Goal: Task Accomplishment & Management: Use online tool/utility

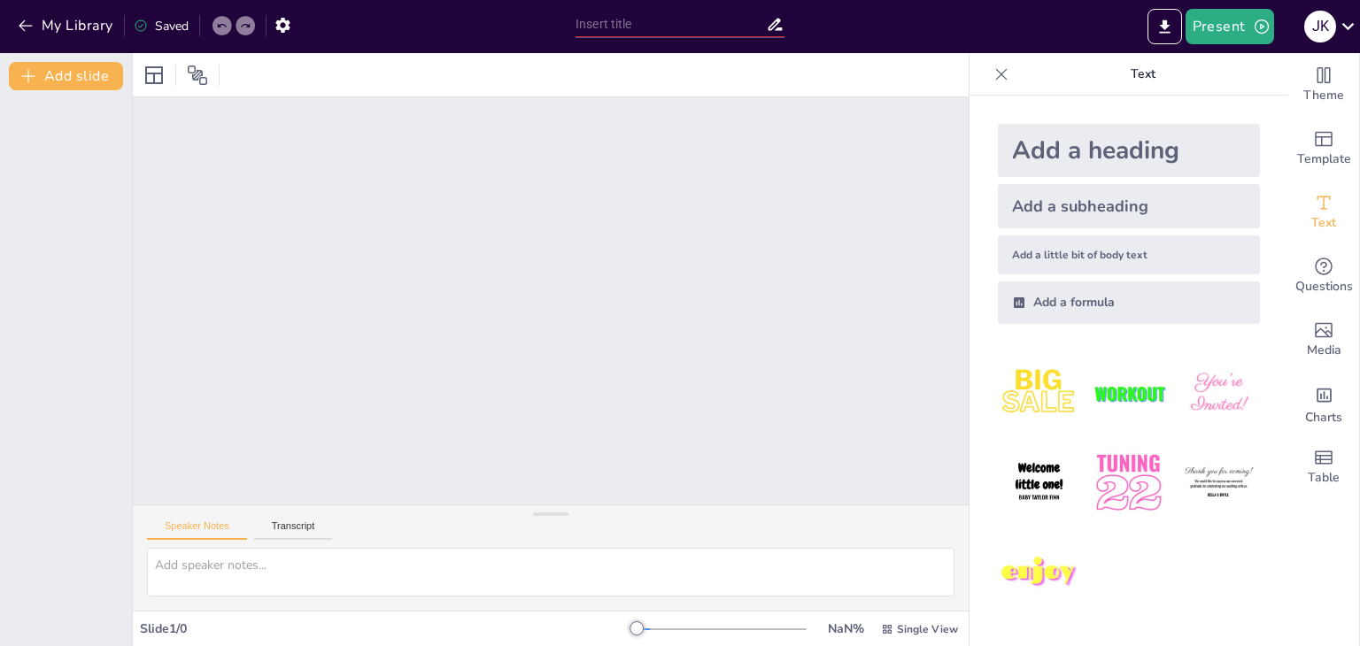
click at [1049, 211] on div "Add a subheading" at bounding box center [1129, 206] width 262 height 44
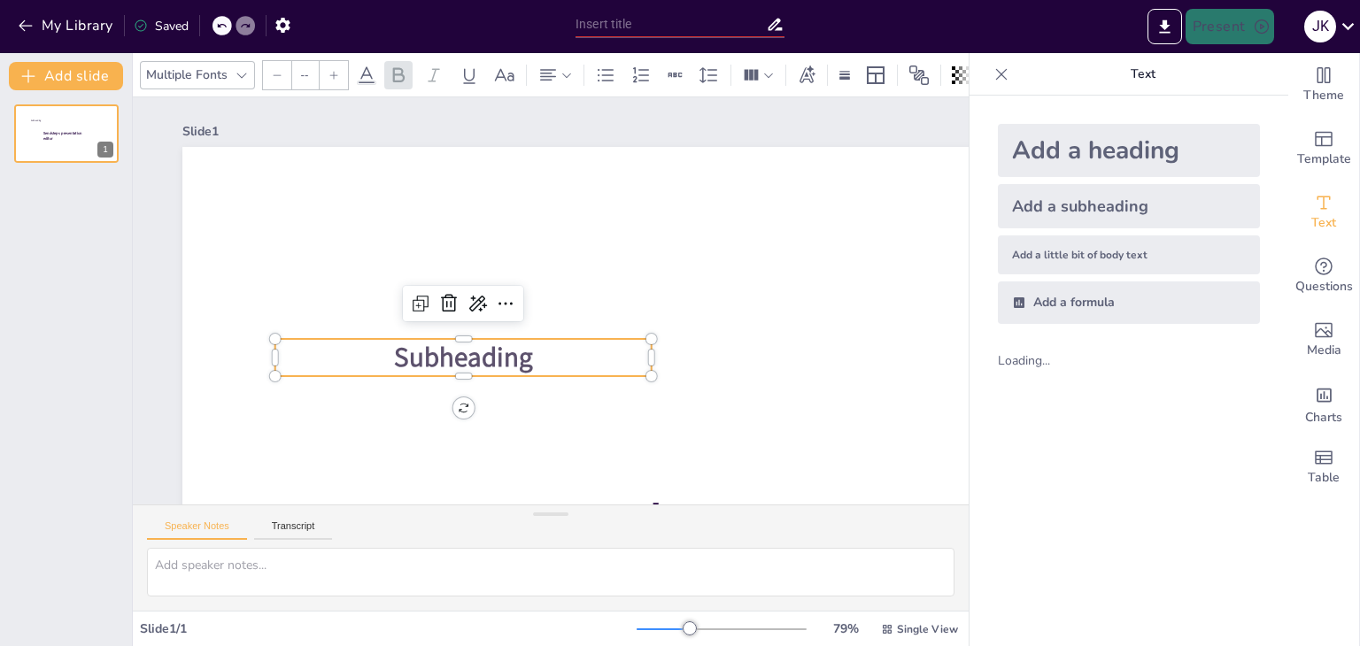
type input "38"
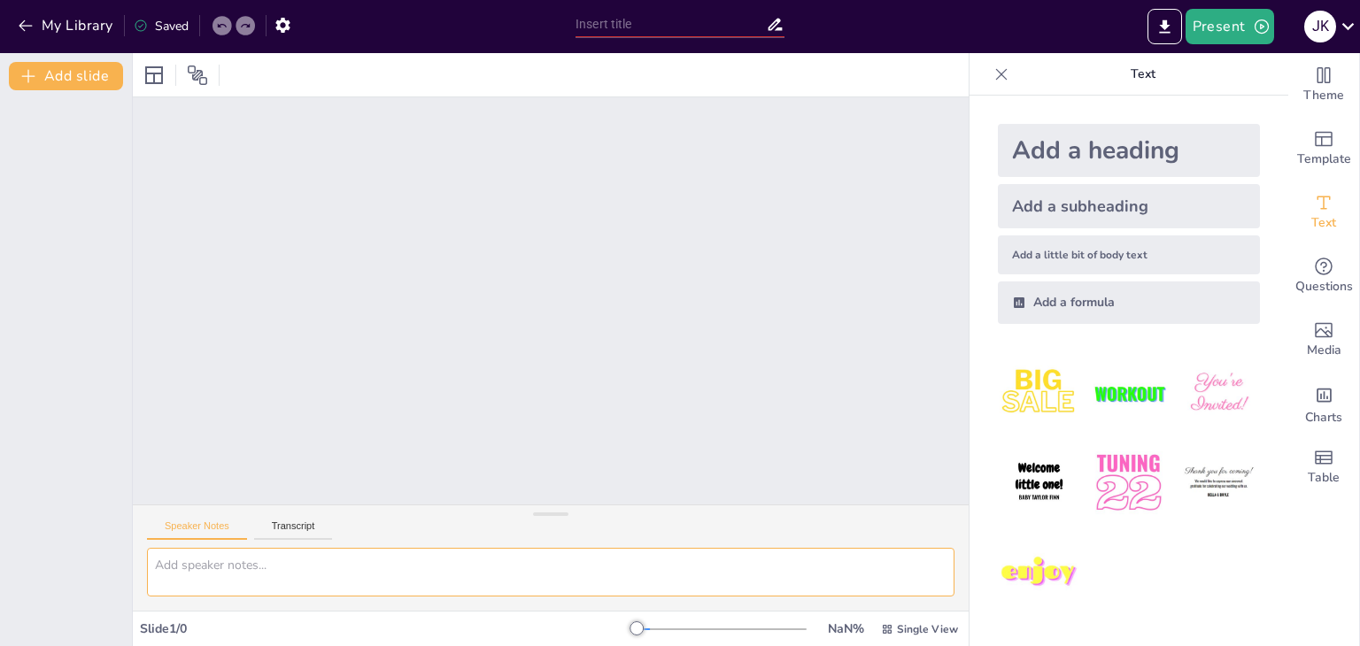
click at [239, 574] on textarea at bounding box center [550, 572] width 807 height 49
click at [631, 30] on input "text" at bounding box center [670, 25] width 190 height 26
click at [1204, 33] on button "Present" at bounding box center [1229, 26] width 89 height 35
click at [1213, 60] on li "Preview presentation" at bounding box center [1255, 65] width 139 height 28
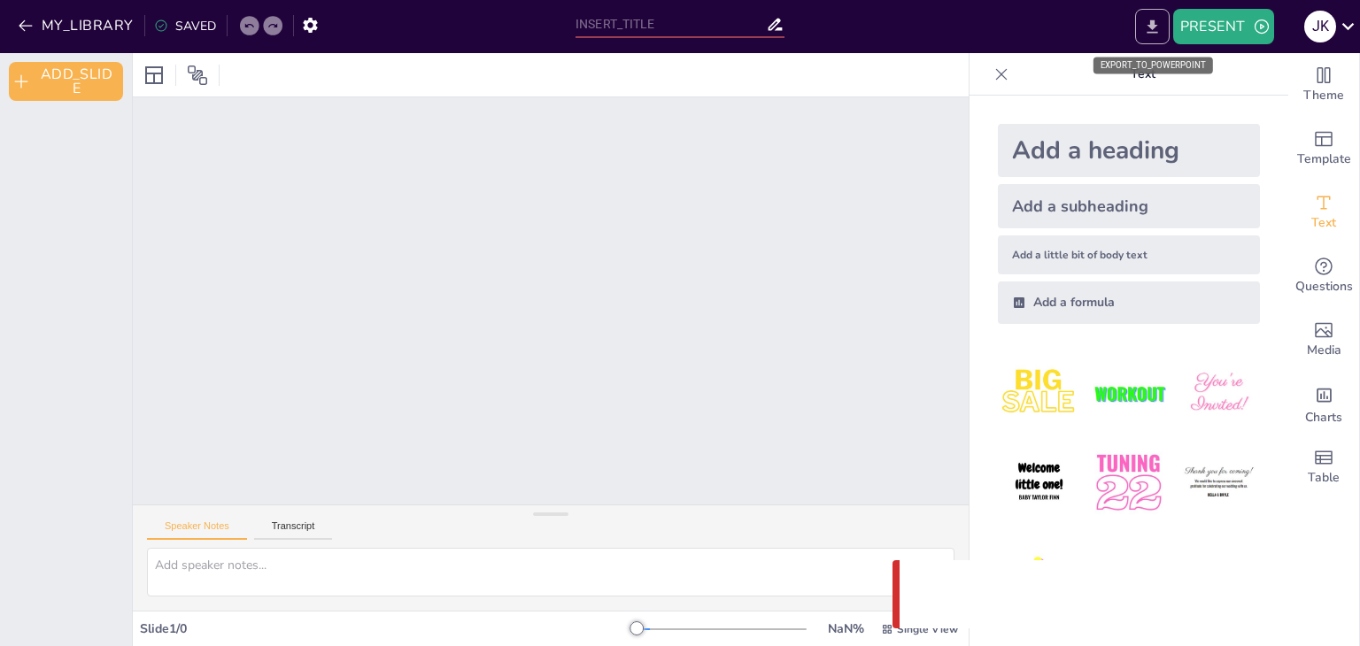
click at [1148, 31] on icon "EXPORT_TO_POWERPOINT" at bounding box center [1151, 25] width 11 height 13
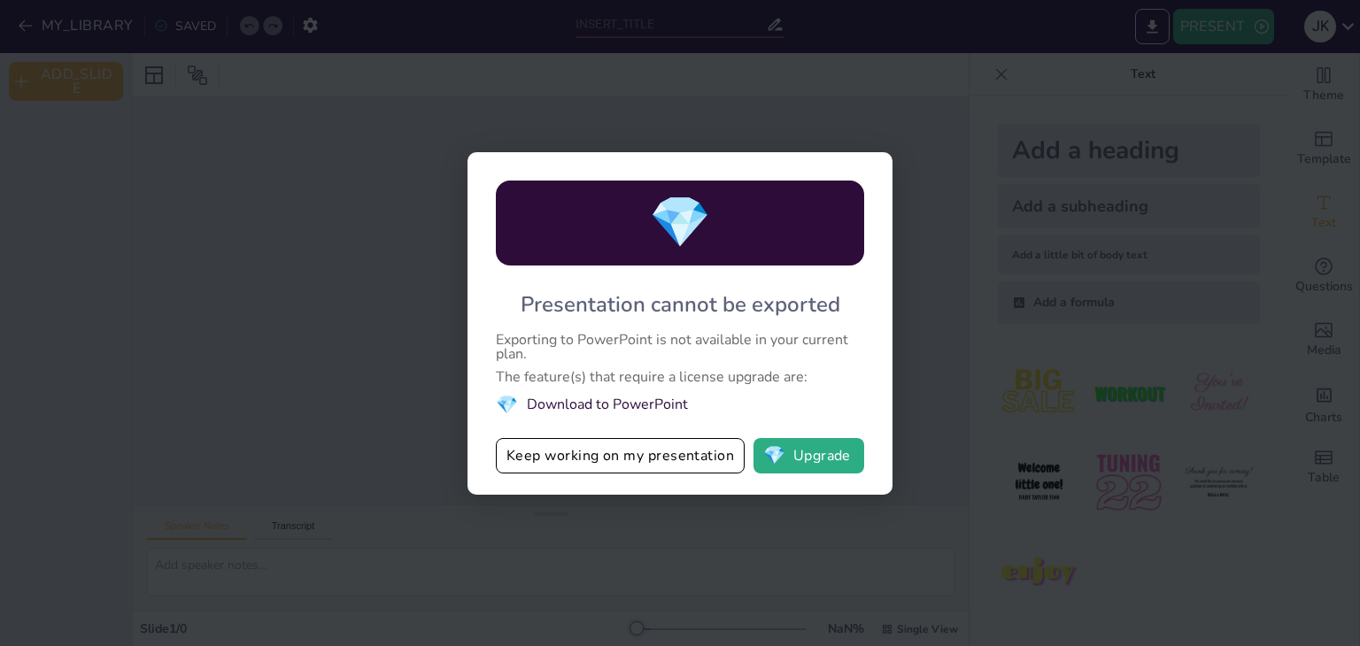
click at [613, 407] on li "💎 Download to PowerPoint" at bounding box center [680, 405] width 368 height 24
click at [591, 461] on button "Keep working on my presentation" at bounding box center [620, 455] width 249 height 35
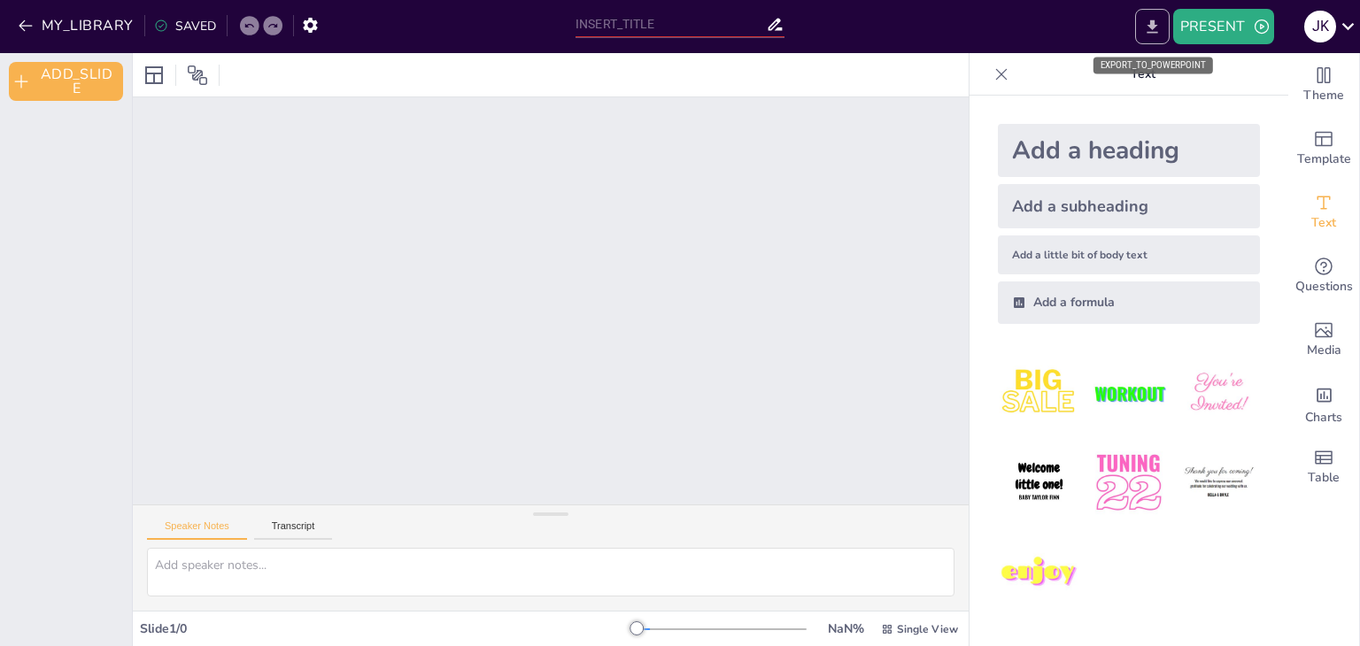
click at [1155, 28] on icon "EXPORT_TO_POWERPOINT" at bounding box center [1152, 27] width 19 height 19
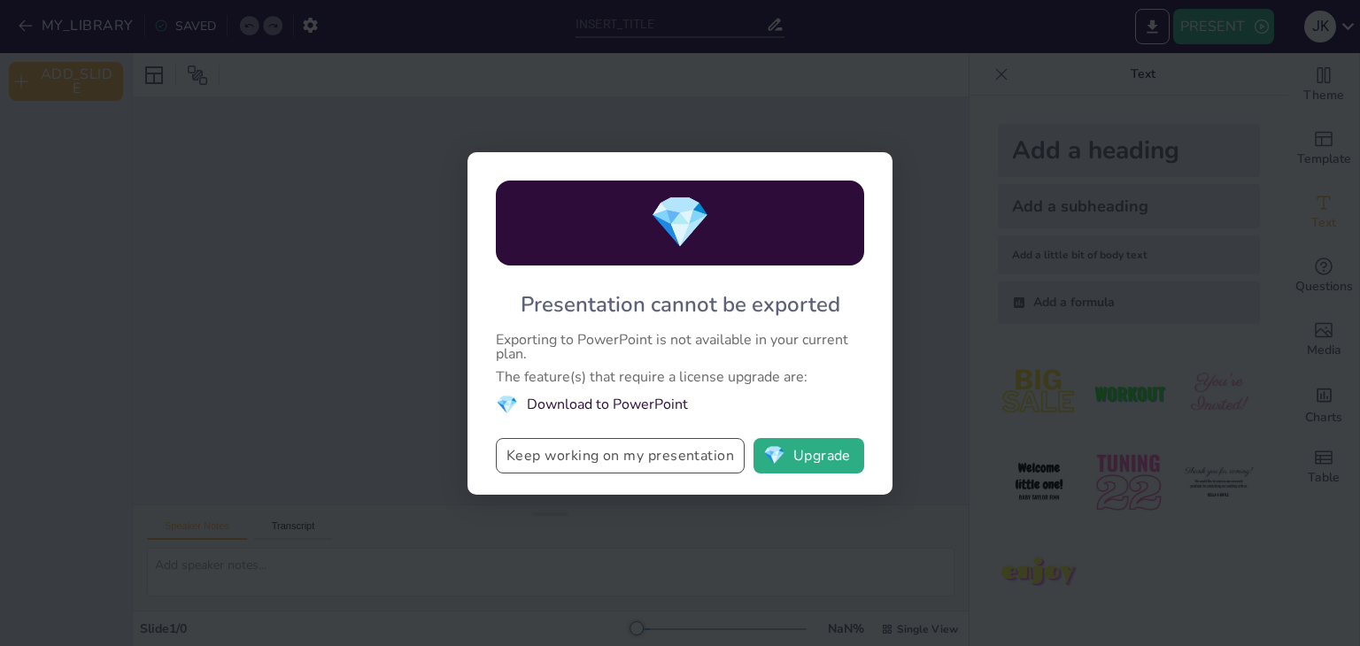
click at [613, 458] on button "Keep working on my presentation" at bounding box center [620, 455] width 249 height 35
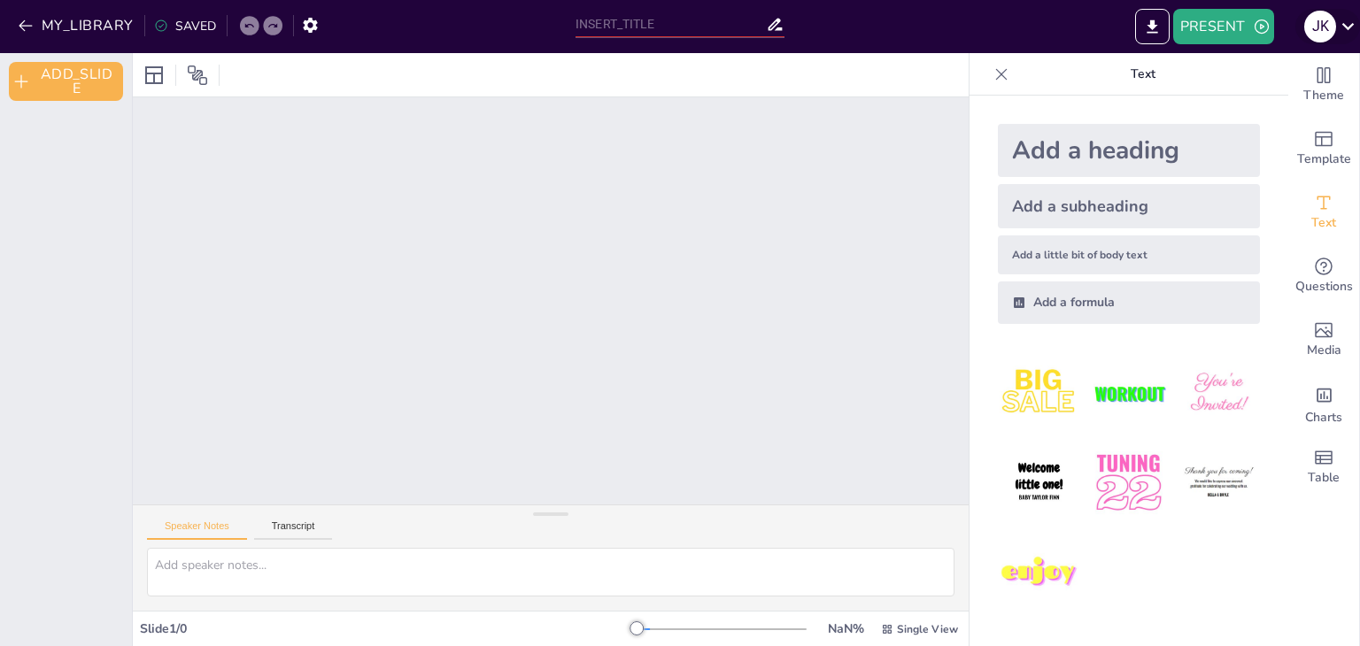
click at [1348, 27] on icon at bounding box center [1348, 26] width 12 height 7
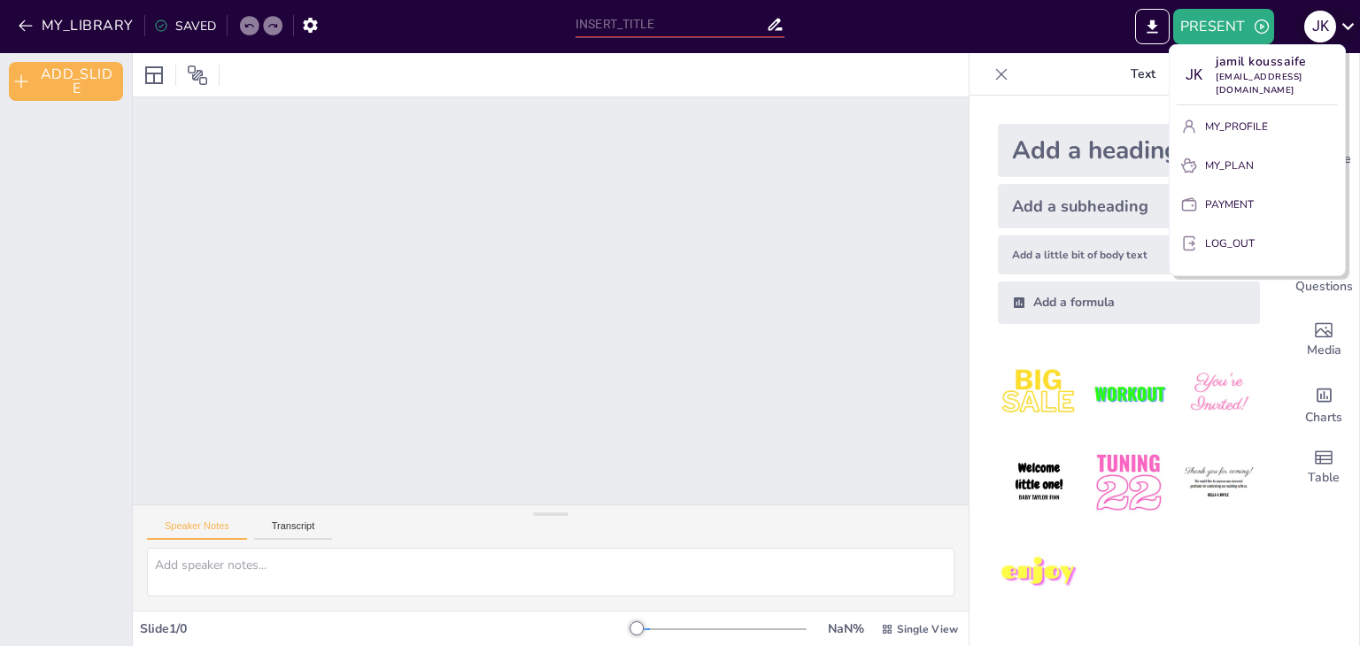
click at [1348, 27] on div at bounding box center [680, 323] width 1360 height 646
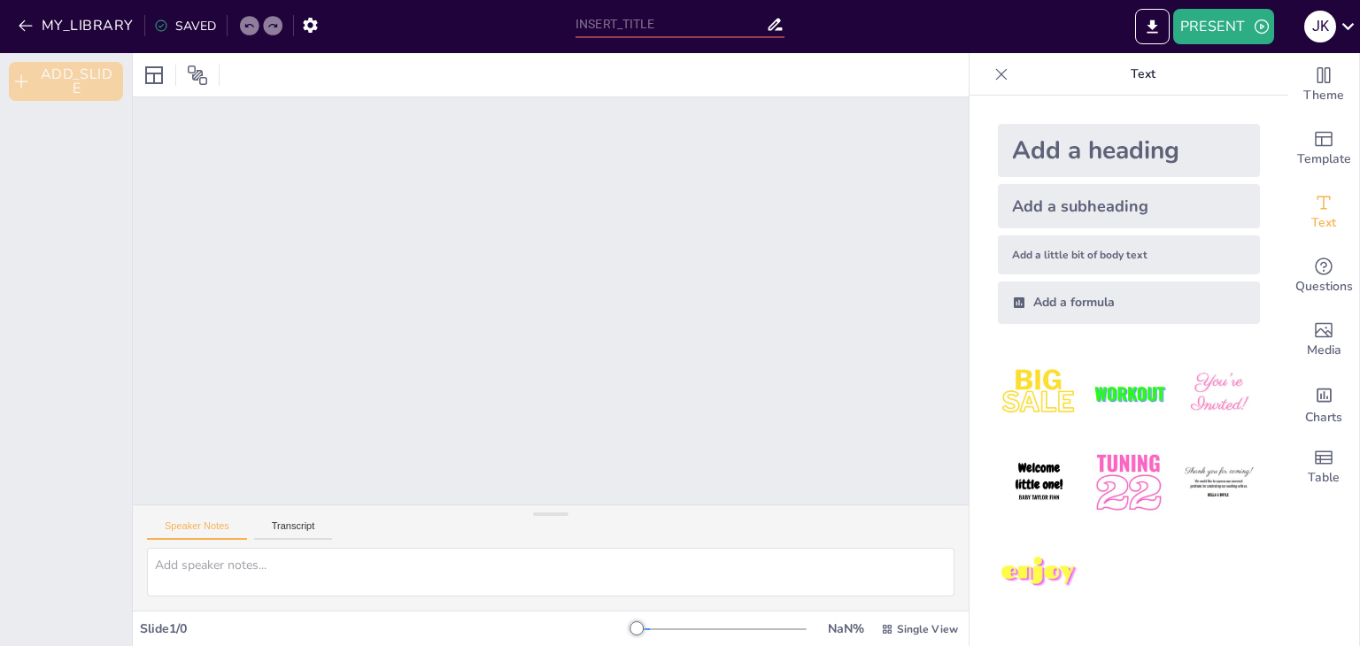
click at [96, 83] on button "ADD_SLIDE" at bounding box center [66, 81] width 114 height 39
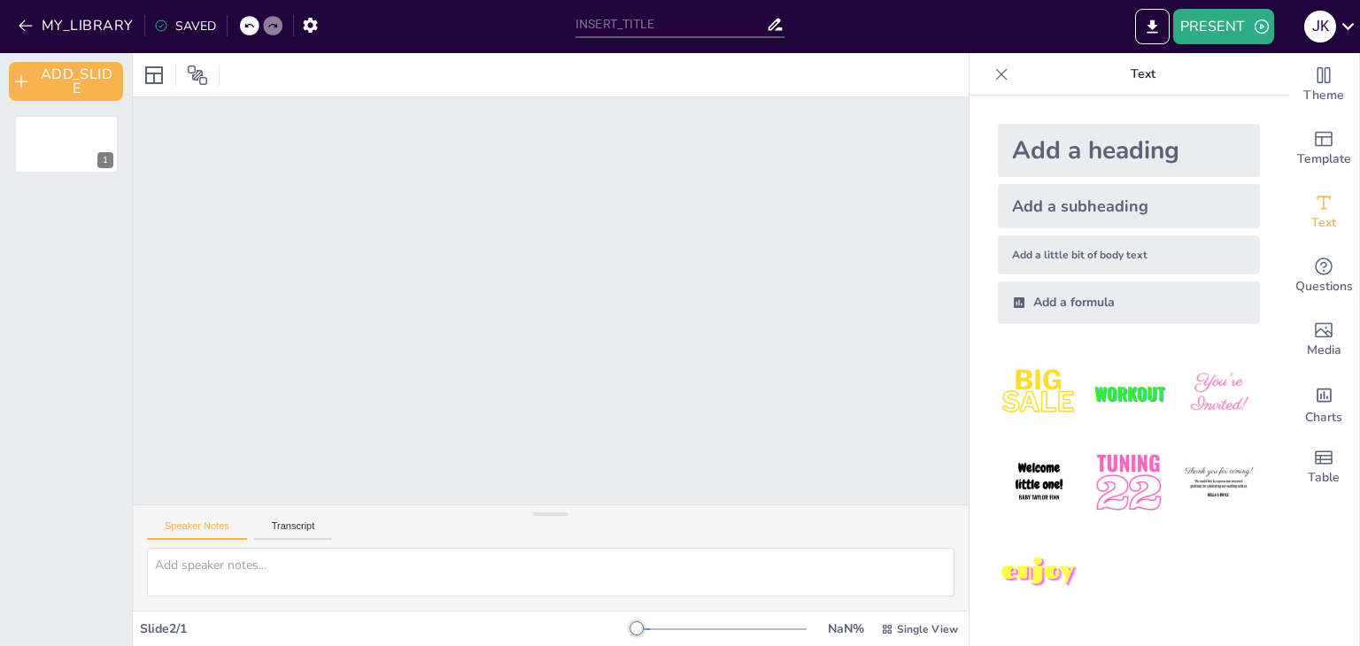
click at [363, 167] on div "Slide 1" at bounding box center [551, 300] width 836 height 407
click at [1203, 27] on button "PRESENT" at bounding box center [1223, 26] width 101 height 35
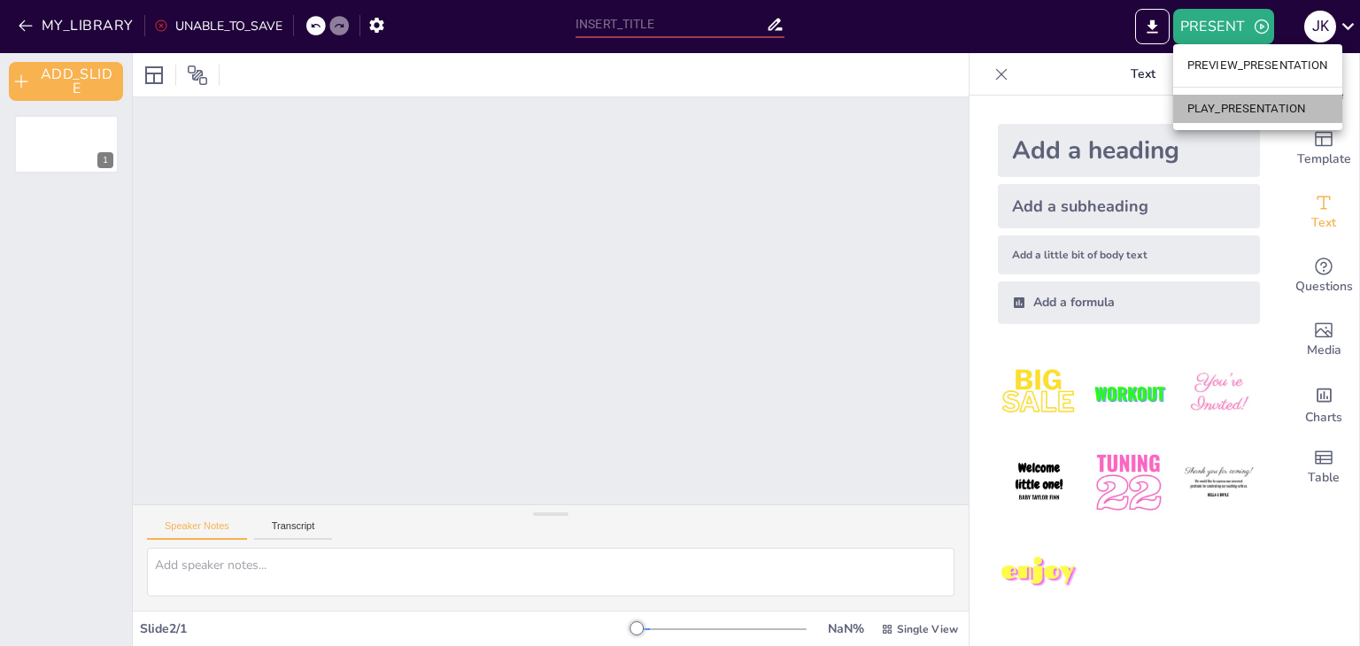
click at [1216, 111] on li "PLAY_PRESENTATION" at bounding box center [1257, 109] width 169 height 28
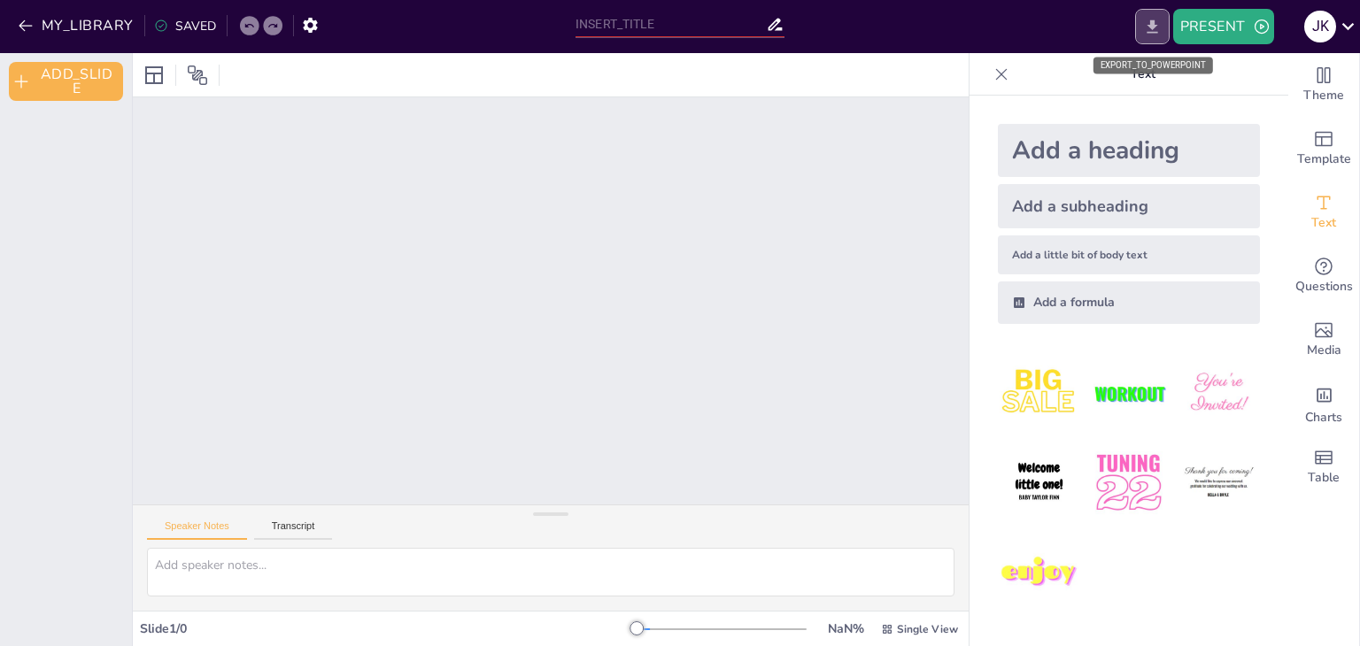
click at [1152, 27] on icon "EXPORT_TO_POWERPOINT" at bounding box center [1151, 25] width 11 height 13
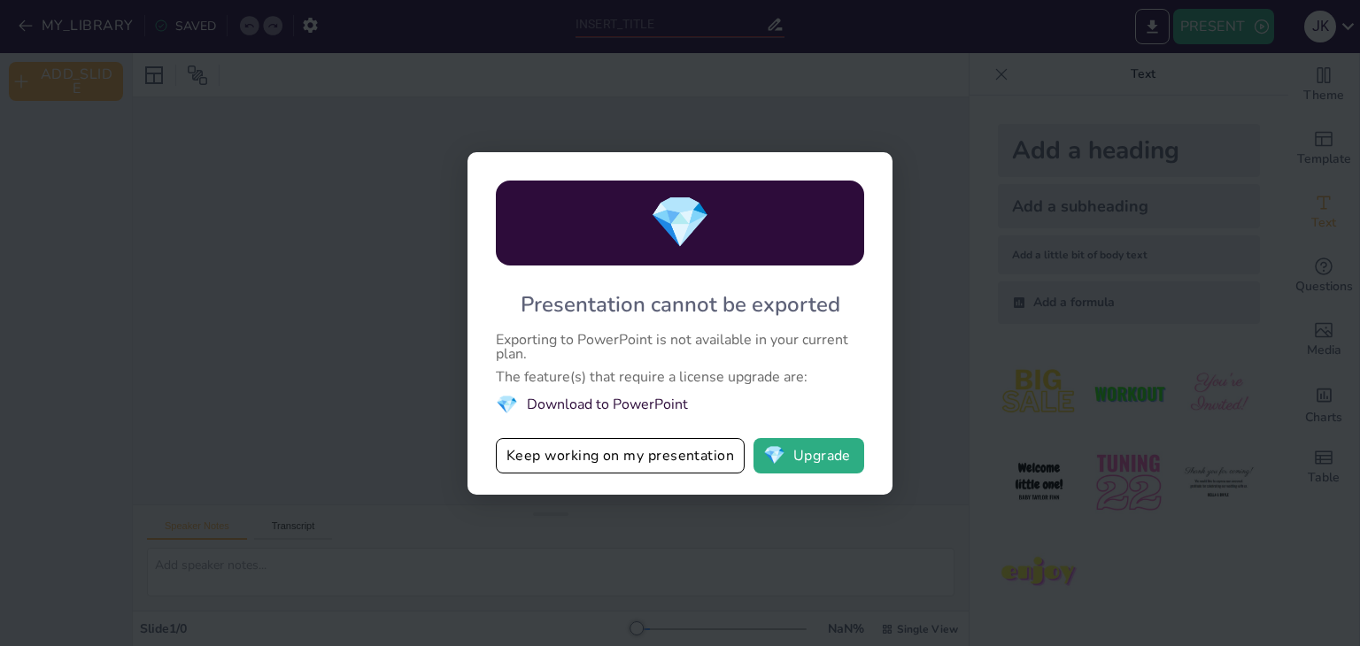
click at [593, 408] on li "💎 Download to PowerPoint" at bounding box center [680, 405] width 368 height 24
click at [574, 405] on li "💎 Download to PowerPoint" at bounding box center [680, 405] width 368 height 24
click at [601, 454] on button "Keep working on my presentation" at bounding box center [620, 455] width 249 height 35
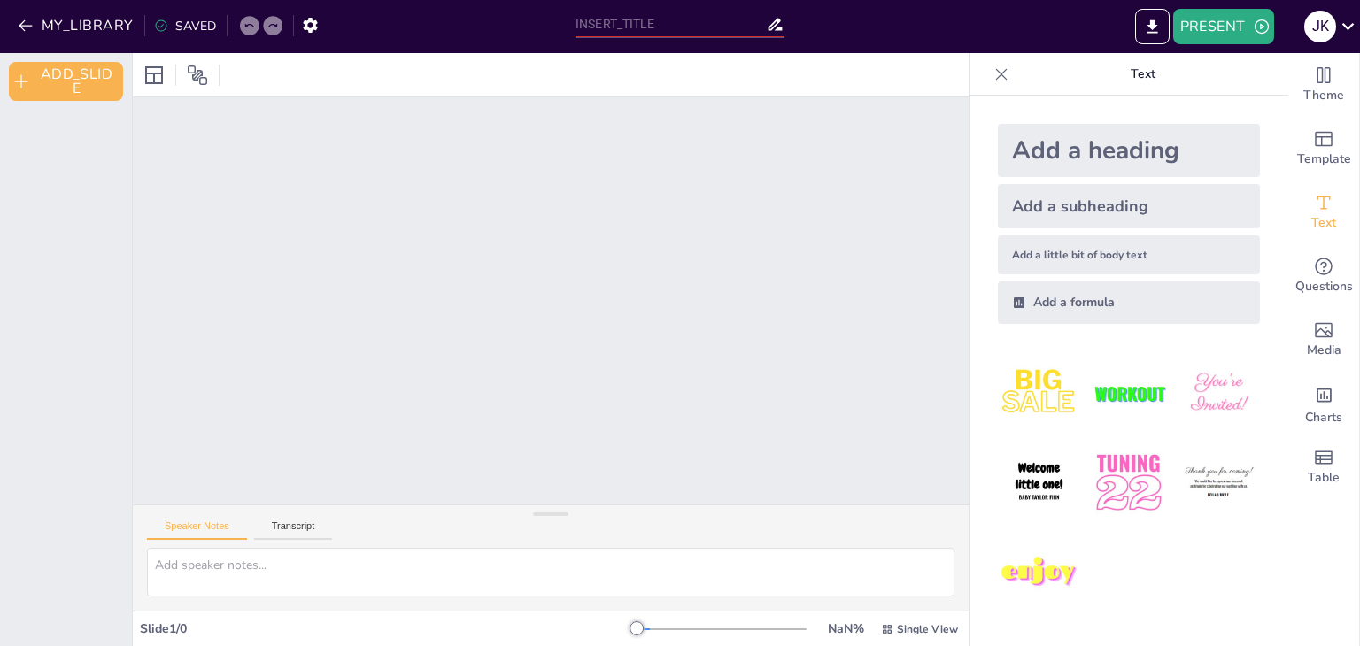
click at [701, 626] on div at bounding box center [721, 629] width 170 height 14
click at [631, 627] on div at bounding box center [638, 628] width 14 height 14
click at [641, 30] on input "text" at bounding box center [670, 25] width 190 height 26
click at [664, 157] on div at bounding box center [551, 300] width 836 height 407
drag, startPoint x: 584, startPoint y: 29, endPoint x: 570, endPoint y: 29, distance: 14.2
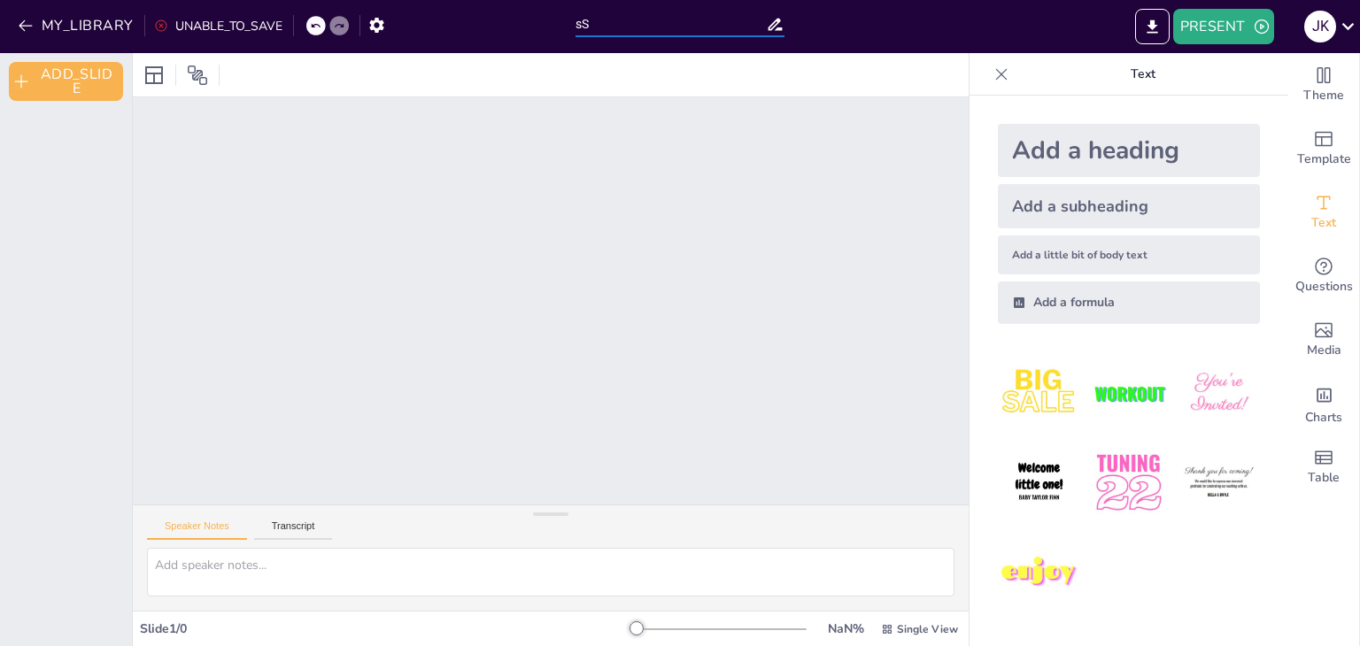
click at [570, 29] on div "sS" at bounding box center [680, 21] width 227 height 43
type input "Micro ordinateur"
click at [1156, 29] on icon "EXPORT_TO_POWERPOINT" at bounding box center [1152, 27] width 19 height 19
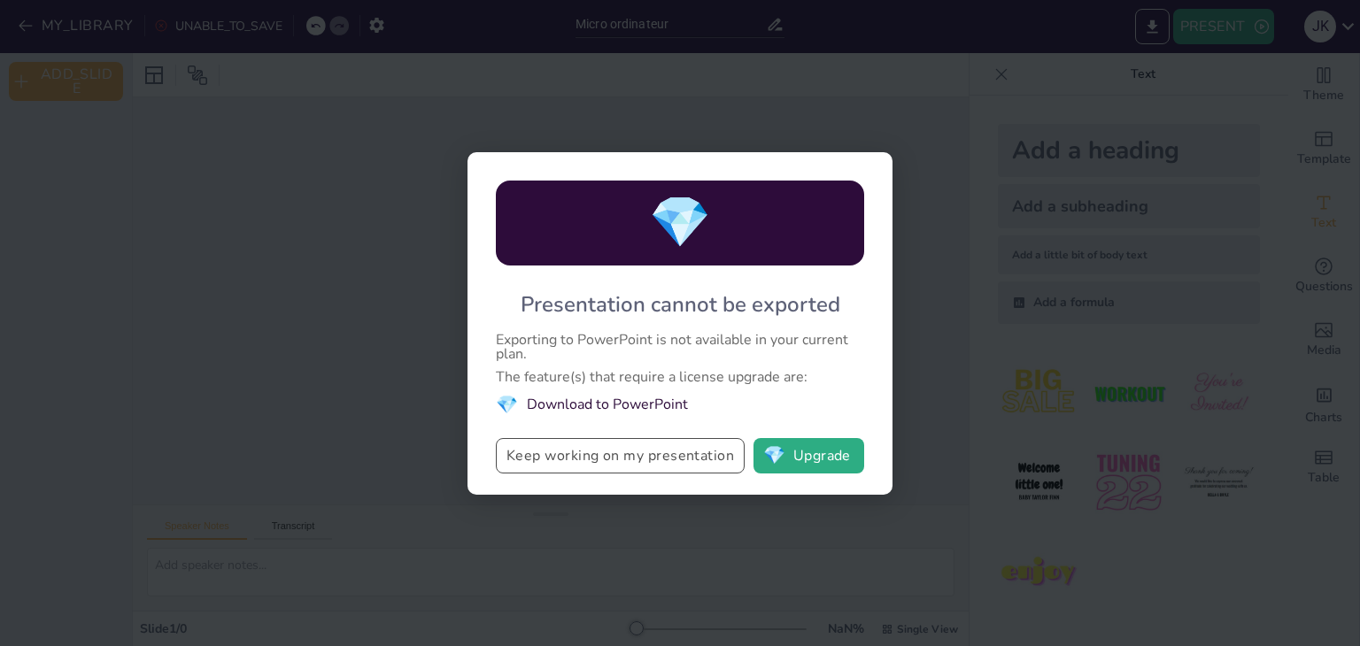
click at [641, 454] on button "Keep working on my presentation" at bounding box center [620, 455] width 249 height 35
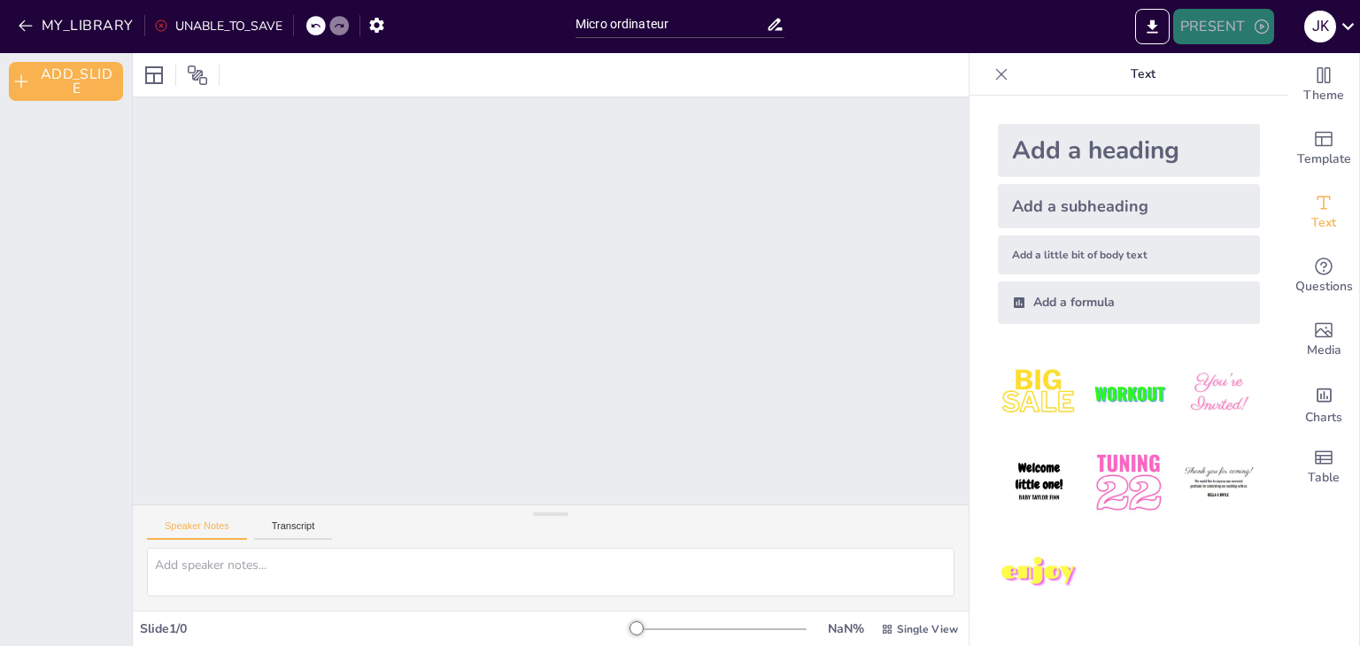
click at [1191, 25] on button "PRESENT" at bounding box center [1223, 26] width 101 height 35
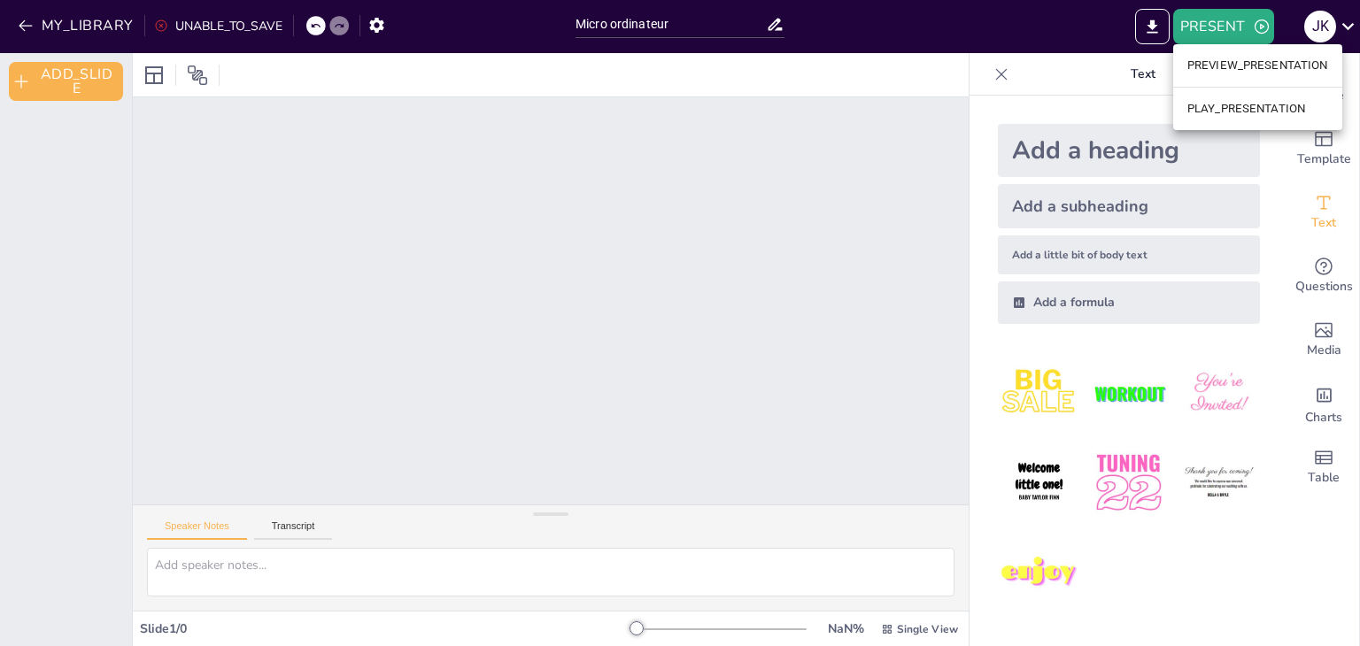
drag, startPoint x: 1157, startPoint y: 17, endPoint x: 1150, endPoint y: 25, distance: 10.7
click at [1157, 18] on div at bounding box center [680, 323] width 1360 height 646
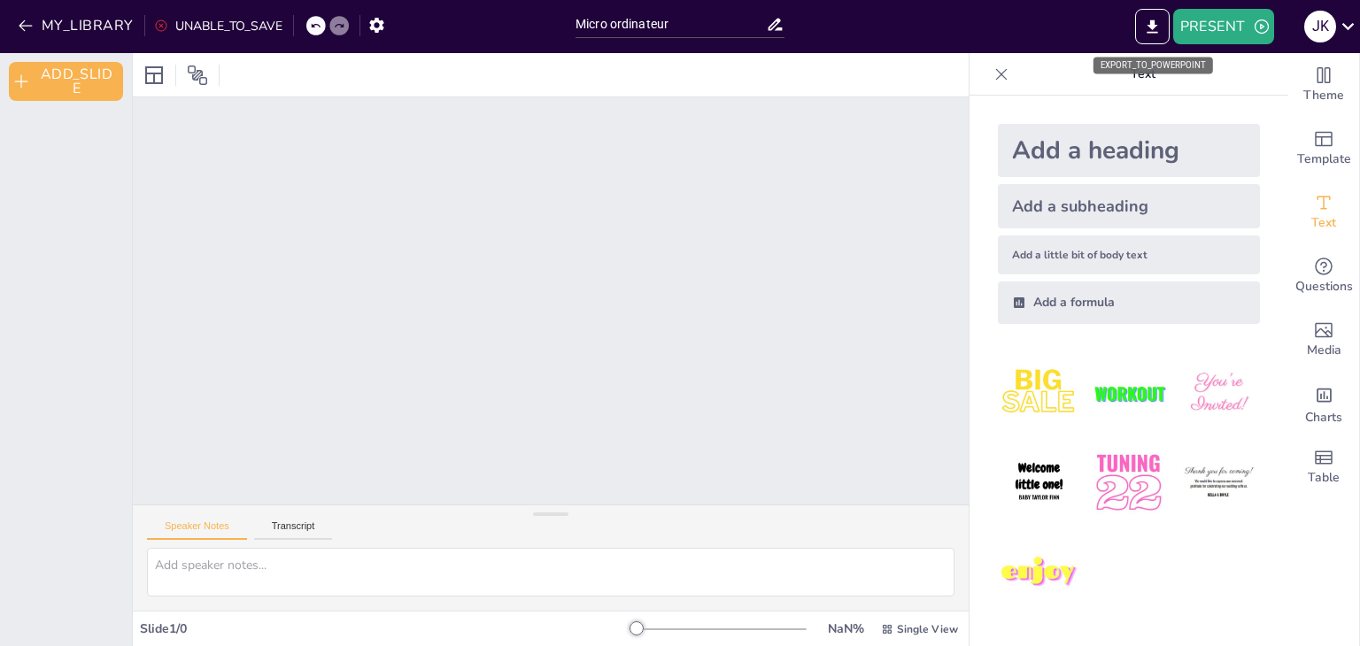
click at [1147, 26] on icon "EXPORT_TO_POWERPOINT" at bounding box center [1152, 27] width 19 height 19
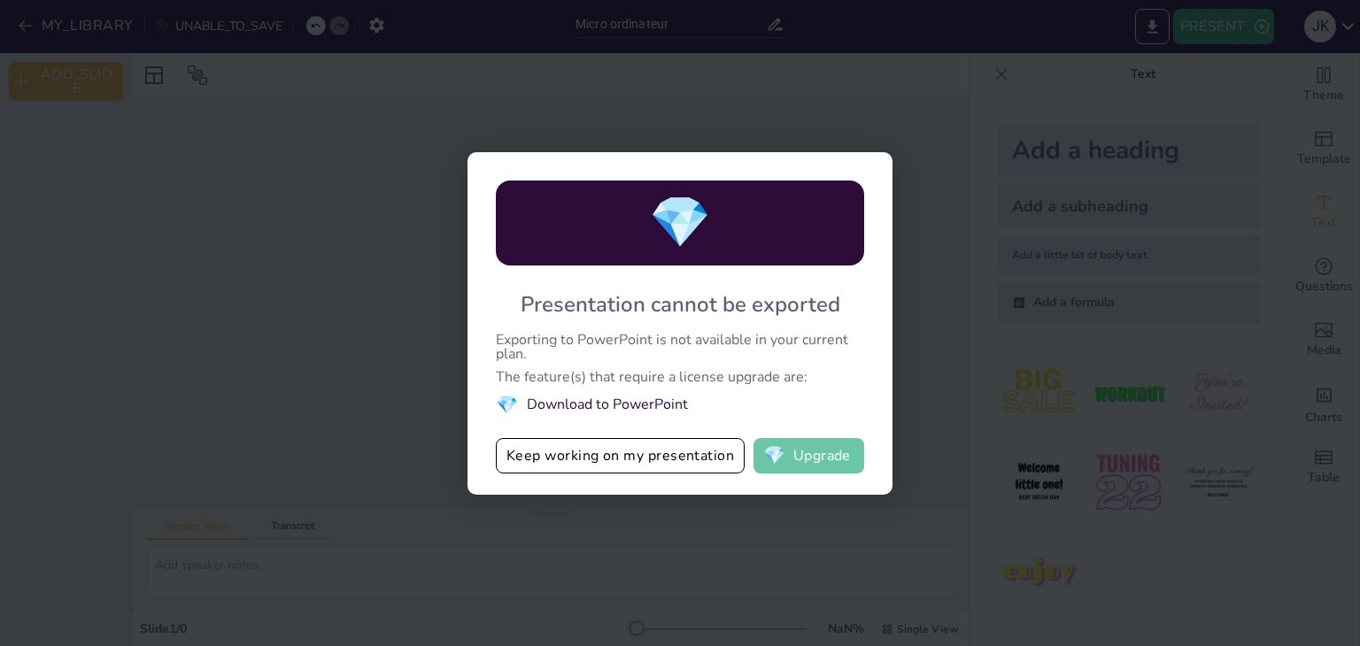
click at [790, 449] on button "💎 Upgrade" at bounding box center [808, 455] width 111 height 35
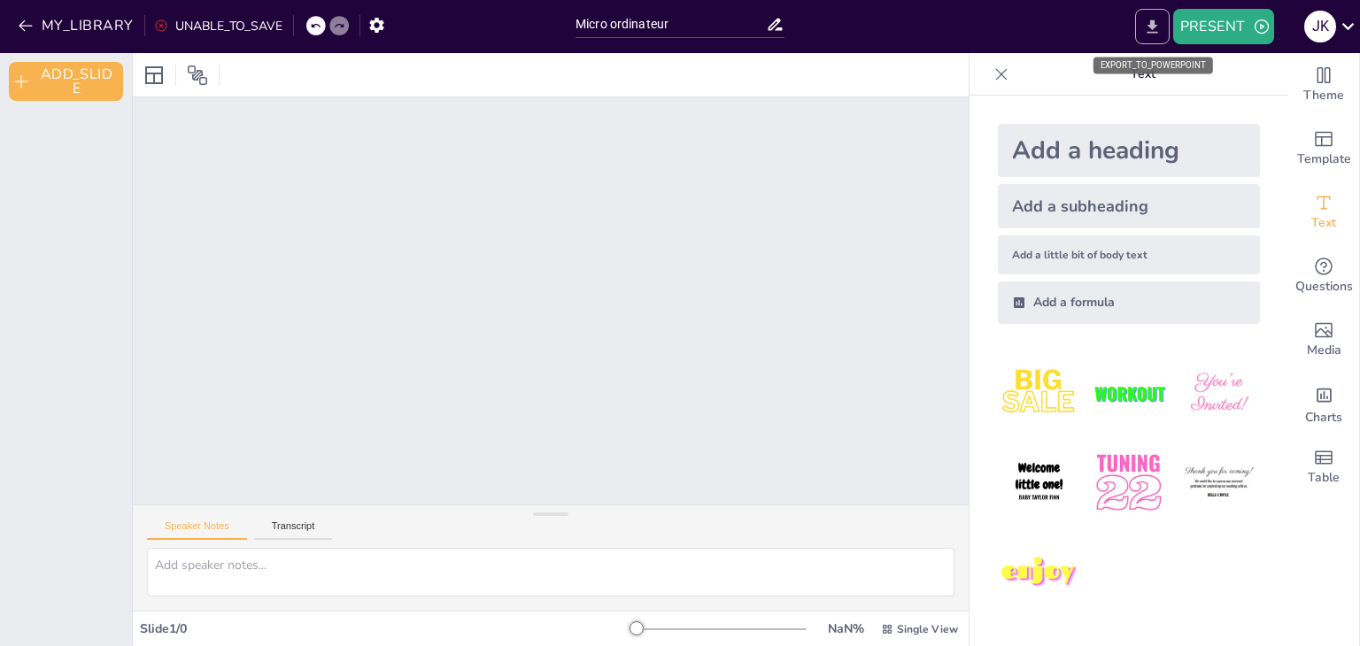
click at [1156, 30] on icon "EXPORT_TO_POWERPOINT" at bounding box center [1152, 27] width 19 height 19
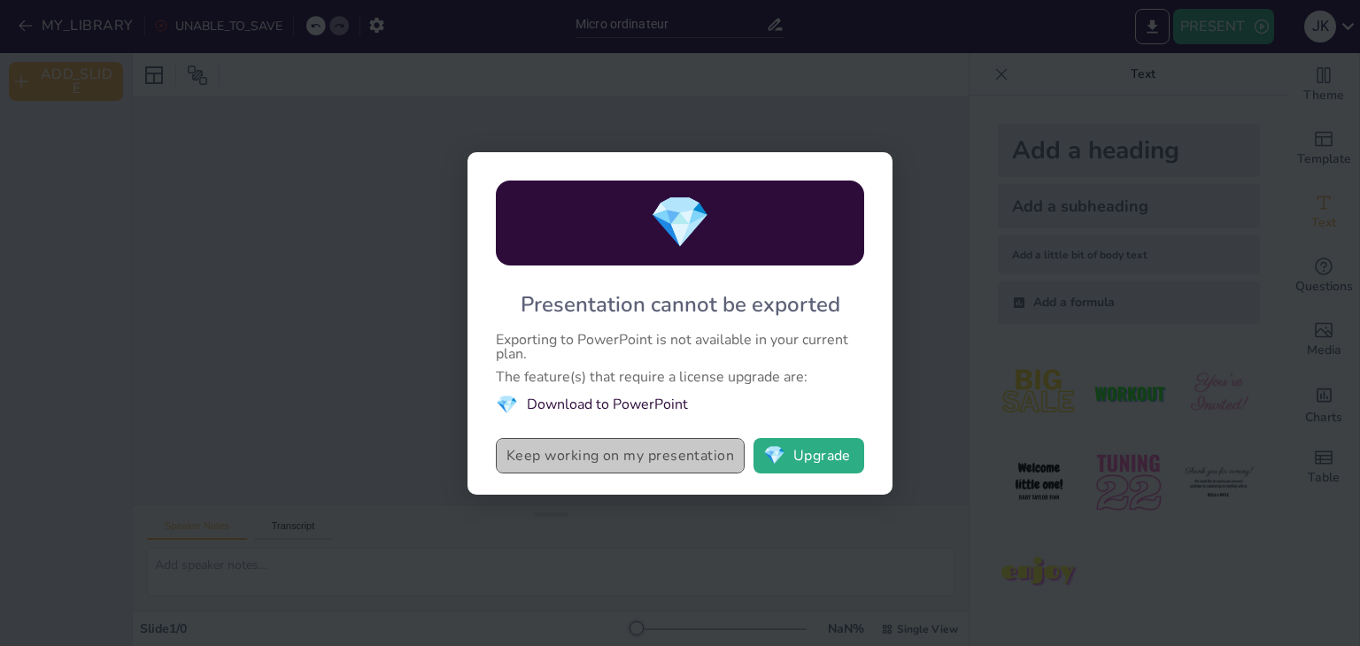
click at [581, 458] on button "Keep working on my presentation" at bounding box center [620, 455] width 249 height 35
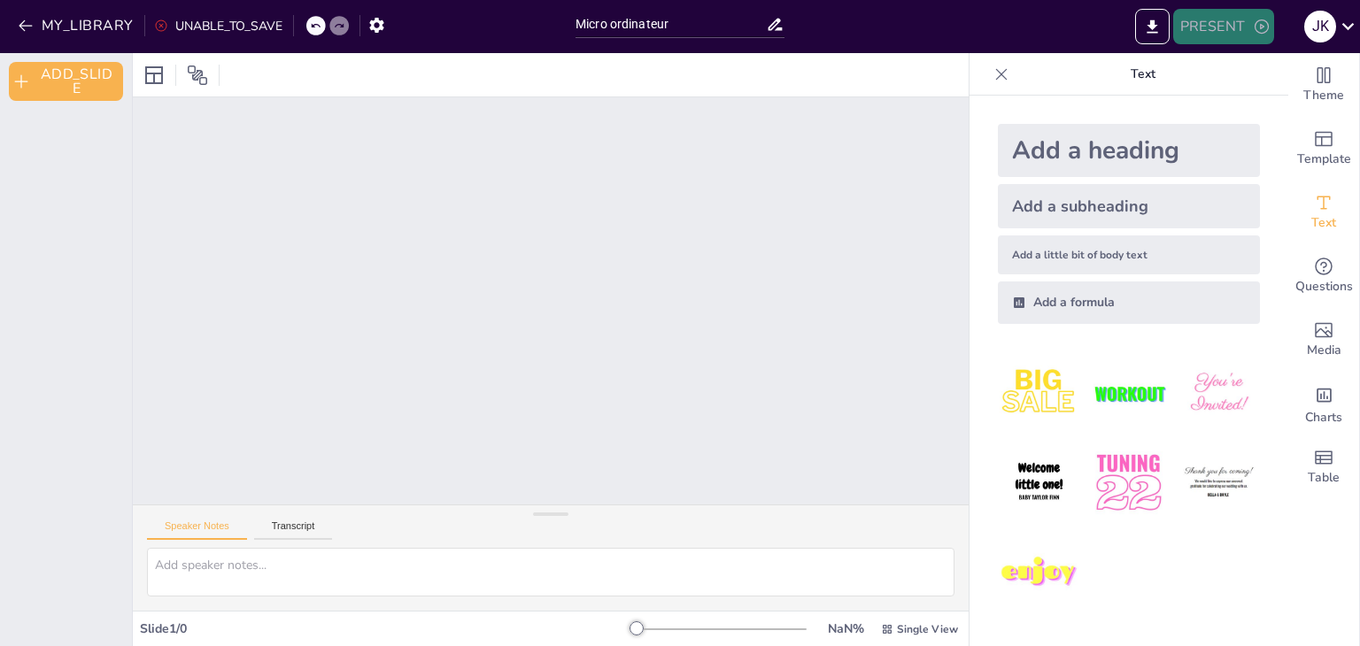
click at [1253, 30] on icon "button" at bounding box center [1262, 27] width 18 height 18
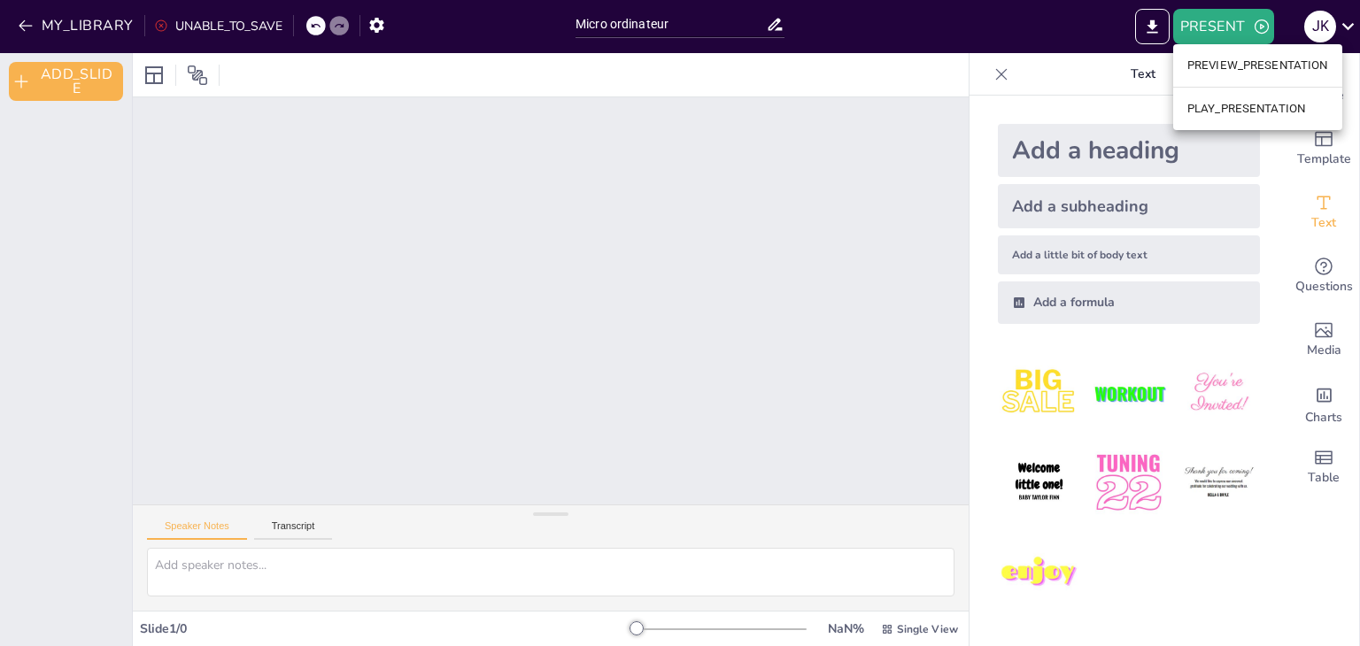
click at [1220, 68] on li "PREVIEW_PRESENTATION" at bounding box center [1257, 65] width 169 height 28
